Goal: Obtain resource: Obtain resource

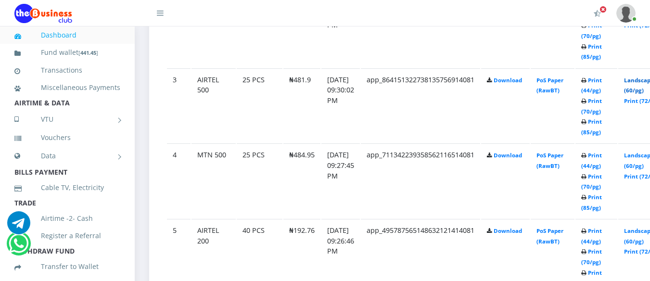
click at [645, 80] on link "Landscape (60/pg)" at bounding box center [639, 85] width 30 height 18
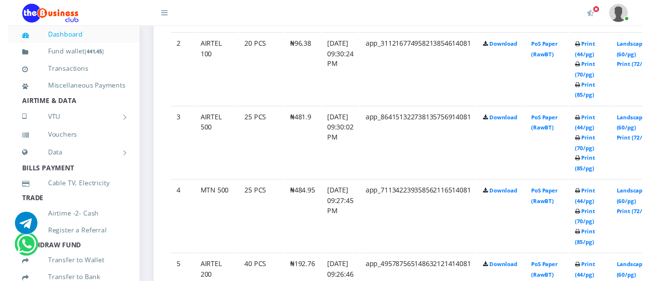
scroll to position [638, 0]
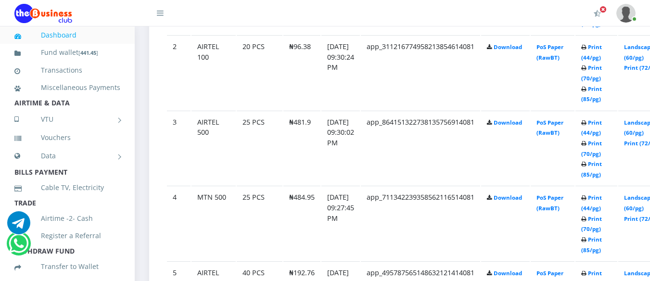
click at [607, 169] on td "Print (44/pg) Print (70/pg) Print (85/pg)" at bounding box center [596, 148] width 42 height 75
click at [644, 197] on link "Landscape (60/pg)" at bounding box center [639, 203] width 30 height 18
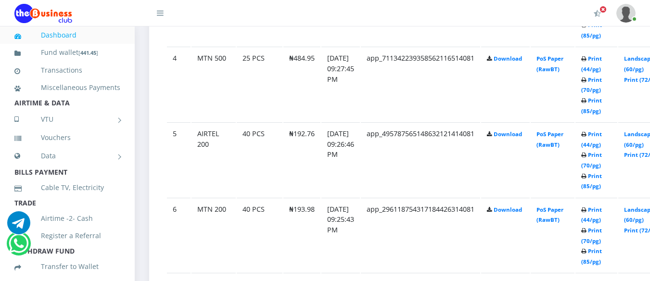
scroll to position [781, 0]
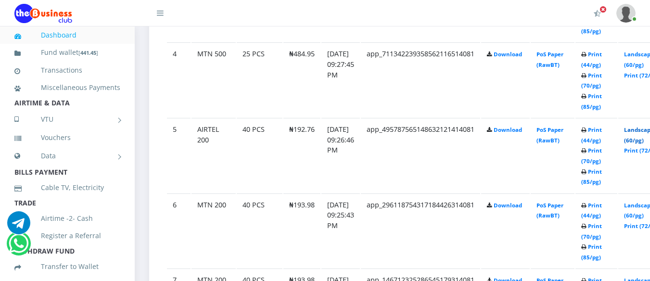
click at [644, 130] on link "Landscape (60/pg)" at bounding box center [639, 135] width 30 height 18
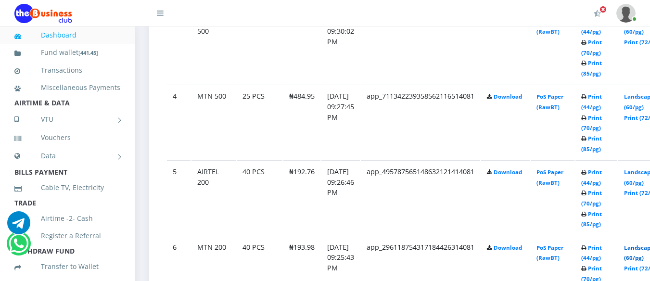
click at [642, 246] on link "Landscape (60/pg)" at bounding box center [639, 253] width 30 height 18
